Goal: Information Seeking & Learning: Compare options

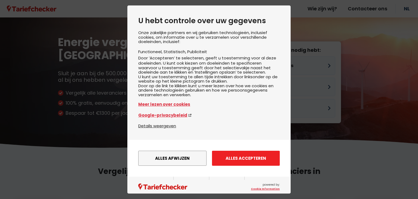
click at [259, 161] on button "Alles accepteren" at bounding box center [246, 158] width 68 height 15
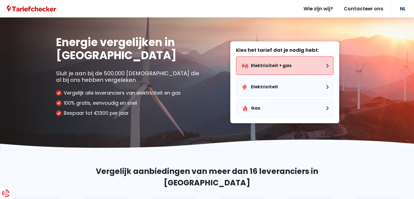
click at [267, 67] on button "Elektriciteit + gas" at bounding box center [285, 65] width 98 height 19
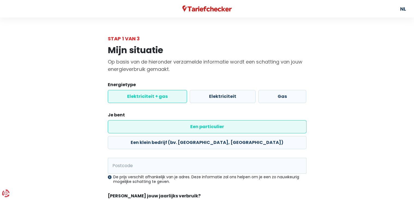
click at [156, 95] on label "Elektriciteit + gas" at bounding box center [147, 96] width 79 height 13
click at [156, 95] on input "Elektriciteit + gas" at bounding box center [147, 96] width 79 height 13
click at [162, 128] on label "Een particulier" at bounding box center [207, 126] width 199 height 13
click at [162, 128] on input "Een particulier" at bounding box center [207, 126] width 199 height 13
click at [206, 158] on input "Postcode" at bounding box center [207, 166] width 199 height 16
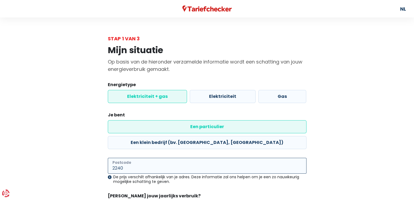
type input "2240"
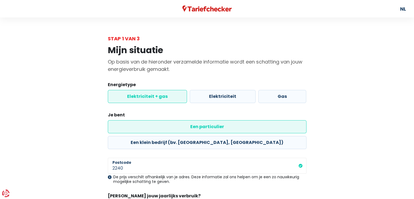
click at [238, 193] on legend "[PERSON_NAME] jouw jaarlijks verbruik?" at bounding box center [207, 197] width 199 height 8
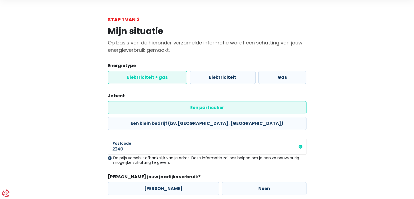
scroll to position [41, 0]
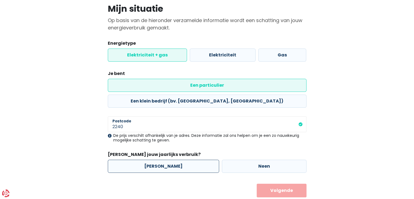
click at [156, 160] on label "[PERSON_NAME]" at bounding box center [163, 166] width 111 height 13
click at [156, 160] on input "[PERSON_NAME]" at bounding box center [163, 166] width 111 height 13
radio input "true"
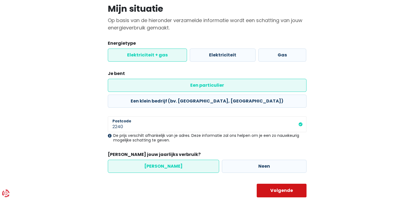
click at [282, 184] on button "Volgende" at bounding box center [282, 191] width 50 height 14
select select
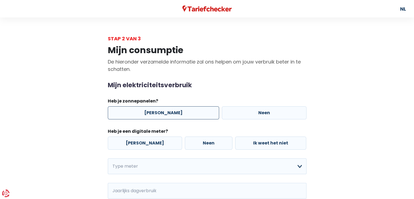
click at [154, 111] on label "[PERSON_NAME]" at bounding box center [163, 112] width 111 height 13
click at [154, 111] on input "[PERSON_NAME]" at bounding box center [163, 112] width 111 height 13
radio input "true"
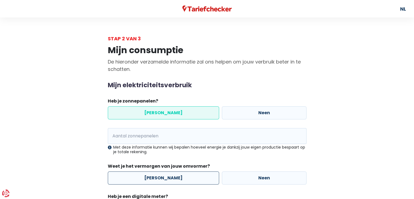
click at [168, 176] on label "[PERSON_NAME]" at bounding box center [163, 177] width 111 height 13
click at [168, 176] on input "[PERSON_NAME]" at bounding box center [163, 177] width 111 height 13
radio input "true"
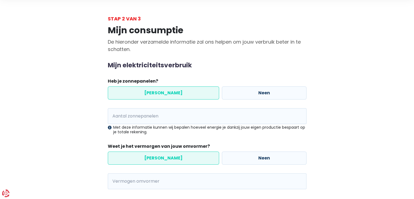
scroll to position [54, 0]
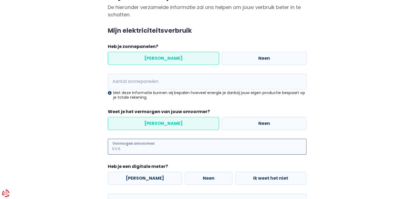
click at [184, 146] on input "Vermogen omvormer" at bounding box center [214, 147] width 185 height 16
type input "6"
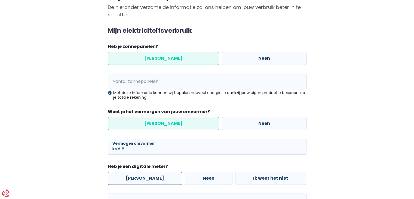
click at [144, 178] on label "[PERSON_NAME]" at bounding box center [145, 178] width 74 height 13
click at [144, 178] on input "[PERSON_NAME]" at bounding box center [145, 178] width 74 height 13
radio input "true"
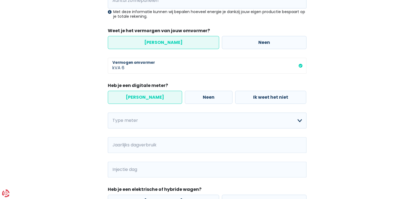
scroll to position [136, 0]
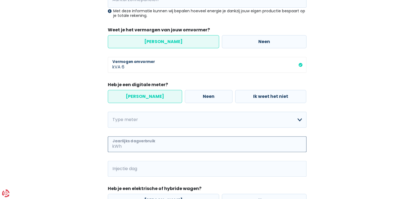
click at [149, 145] on input "Jaarlijks dagverbruik" at bounding box center [215, 144] width 184 height 16
type input "4000"
click at [147, 169] on input "Injectie dag" at bounding box center [215, 169] width 184 height 16
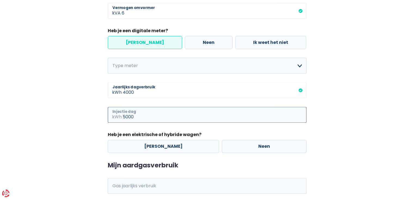
scroll to position [191, 0]
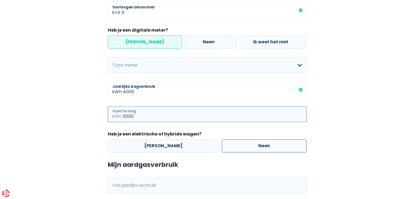
type input "5000"
click at [227, 143] on label "Neen" at bounding box center [264, 145] width 85 height 13
click at [227, 143] on input "Neen" at bounding box center [264, 145] width 85 height 13
radio input "true"
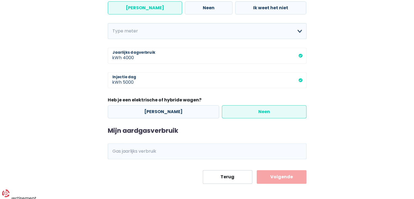
scroll to position [227, 0]
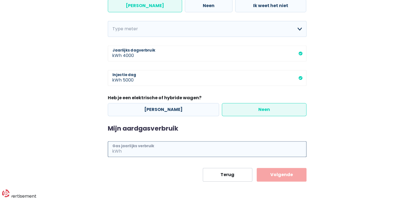
click at [147, 151] on input "Gas jaarlijks verbruik" at bounding box center [215, 149] width 184 height 16
type input "10000"
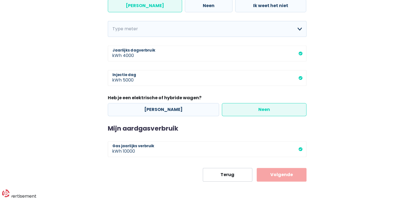
click at [280, 177] on button "Volgende" at bounding box center [282, 175] width 50 height 14
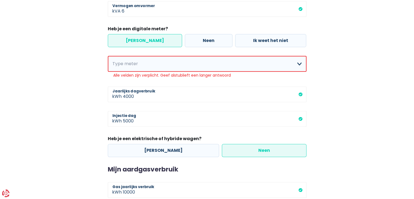
scroll to position [184, 0]
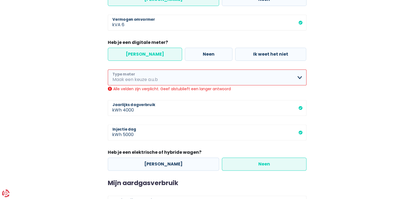
click at [156, 78] on select "Enkelvoudig Tweevoudig Enkelvoudig + uitsluitend nachttarief Tweevoudig + uitsl…" at bounding box center [207, 77] width 199 height 16
select select "day_single_rate"
click at [108, 69] on select "Enkelvoudig Tweevoudig Enkelvoudig + uitsluitend nachttarief Tweevoudig + uitsl…" at bounding box center [207, 77] width 199 height 16
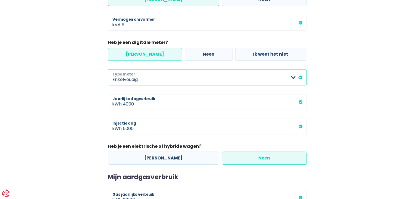
click at [168, 78] on select "Enkelvoudig Tweevoudig Enkelvoudig + uitsluitend nachttarief Tweevoudig + uitsl…" at bounding box center [207, 77] width 199 height 16
click at [377, 123] on main "Stap 2 van 3 Mijn consumptie De hieronder verzamelde informatie zal ons helpen …" at bounding box center [207, 39] width 414 height 379
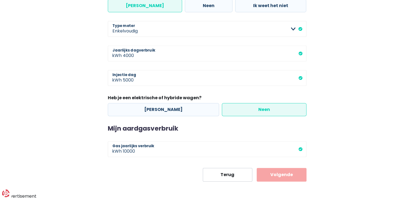
scroll to position [233, 0]
click at [291, 175] on button "Volgende" at bounding box center [282, 175] width 50 height 14
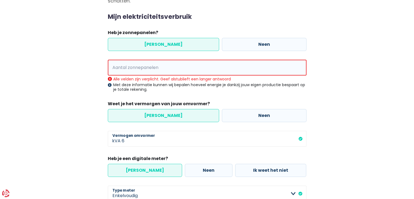
scroll to position [47, 0]
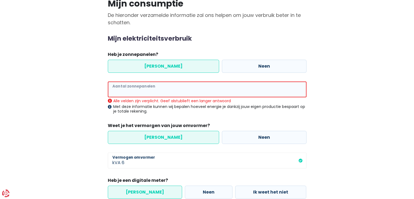
click at [207, 92] on input "Aantal zonnepanelen" at bounding box center [207, 89] width 199 height 16
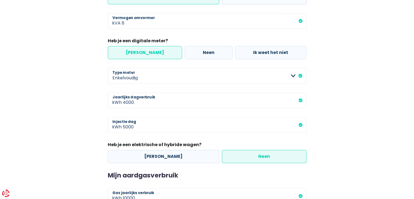
scroll to position [227, 0]
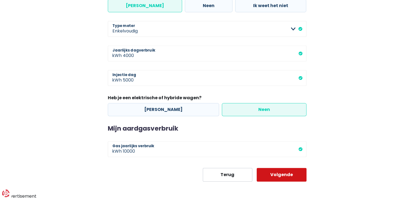
type input "33"
click at [285, 178] on button "Volgende" at bounding box center [282, 175] width 50 height 14
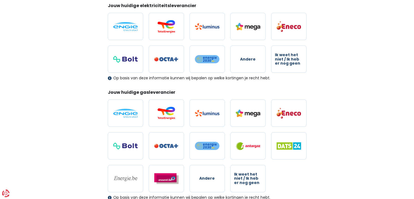
scroll to position [82, 0]
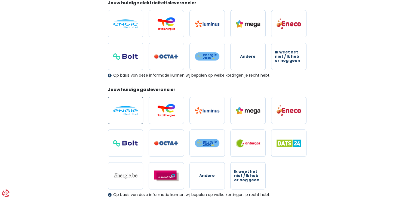
click at [134, 109] on img at bounding box center [125, 110] width 25 height 9
click at [134, 109] on input "radio" at bounding box center [125, 110] width 35 height 27
radio input "true"
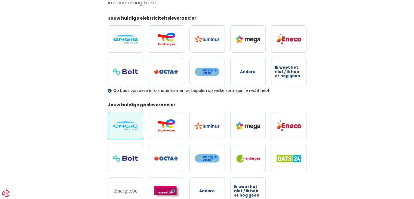
scroll to position [54, 0]
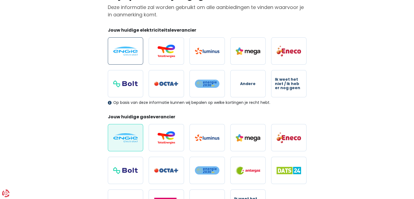
click at [136, 50] on img at bounding box center [125, 51] width 25 height 9
click at [136, 50] on input "radio" at bounding box center [125, 50] width 35 height 27
radio input "true"
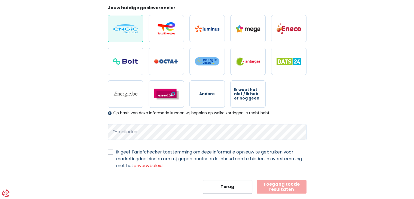
scroll to position [175, 0]
